Goal: Information Seeking & Learning: Learn about a topic

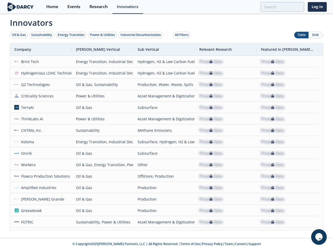
click at [19, 35] on div "Oil & Gas" at bounding box center [19, 35] width 14 height 5
click at [42, 35] on div "Sustainability" at bounding box center [41, 35] width 21 height 5
click at [71, 35] on div "Energy Transition" at bounding box center [71, 35] width 27 height 5
click at [103, 35] on div "Power & Utilities" at bounding box center [102, 35] width 25 height 5
